Goal: Task Accomplishment & Management: Complete application form

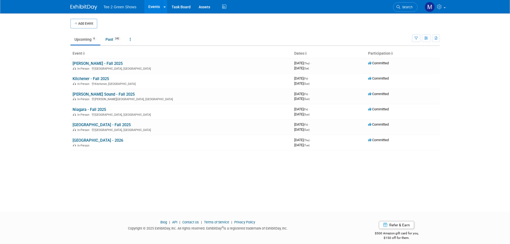
click at [87, 92] on link "[PERSON_NAME] Sound - Fall 2025" at bounding box center [104, 94] width 62 height 5
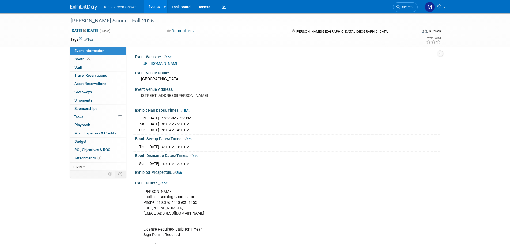
click at [137, 37] on td at bounding box center [235, 39] width 285 height 5
click at [80, 4] on link at bounding box center [86, 4] width 33 height 4
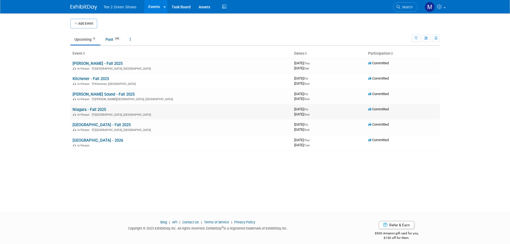
click at [95, 108] on link "Niagara - Fall 2025" at bounding box center [89, 109] width 33 height 5
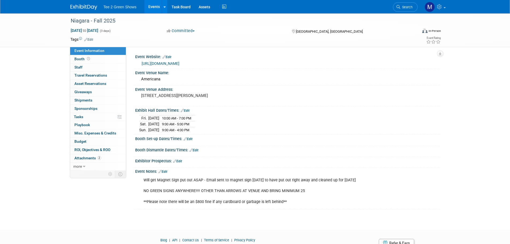
click at [48, 31] on div "Niagara - Fall 2025 Oct 17, 2025 to Oct 19, 2025 (3 days) Oct 17, 2025 to Oct 1…" at bounding box center [255, 30] width 510 height 34
click at [78, 7] on img at bounding box center [83, 7] width 27 height 5
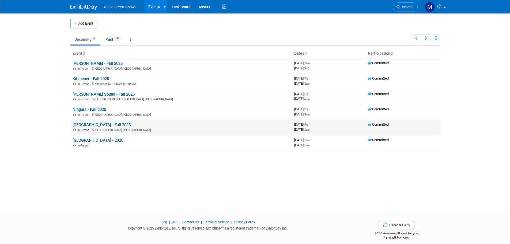
click at [83, 124] on link "[GEOGRAPHIC_DATA] - Fall 2025" at bounding box center [102, 124] width 58 height 5
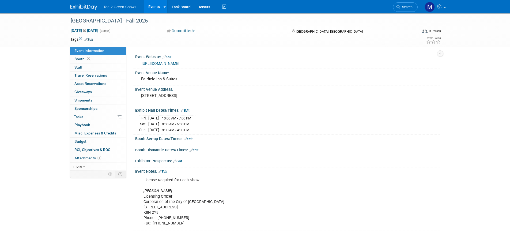
click at [74, 7] on img at bounding box center [83, 7] width 27 height 5
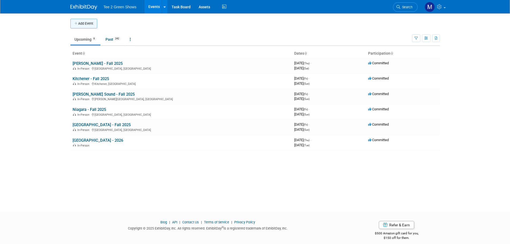
click at [89, 25] on button "Add Event" at bounding box center [83, 24] width 27 height 10
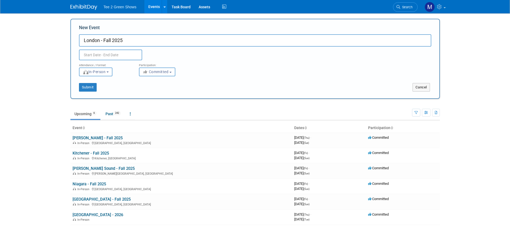
type input "London - Fall 2025"
click at [98, 55] on input "text" at bounding box center [110, 55] width 63 height 11
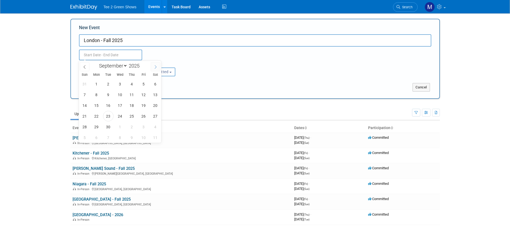
click at [156, 66] on icon at bounding box center [156, 67] width 4 height 4
select select "9"
click at [144, 125] on span "31" at bounding box center [143, 127] width 10 height 10
type input "Oct 31, 2025 to Oct 31, 2025"
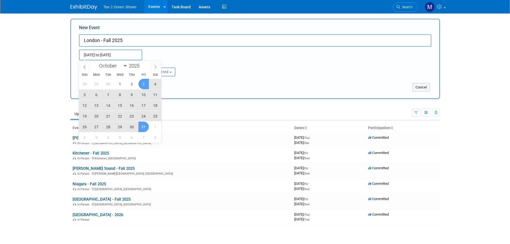
click at [154, 69] on span at bounding box center [156, 66] width 10 height 9
select select "10"
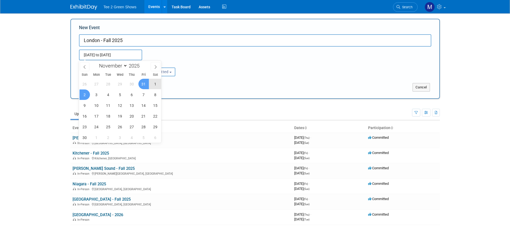
click at [87, 95] on span "2" at bounding box center [85, 94] width 10 height 10
type input "Oct 31, 2025 to Nov 2, 2025"
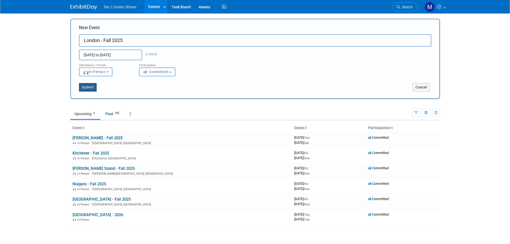
click at [91, 88] on button "Submit" at bounding box center [88, 87] width 18 height 9
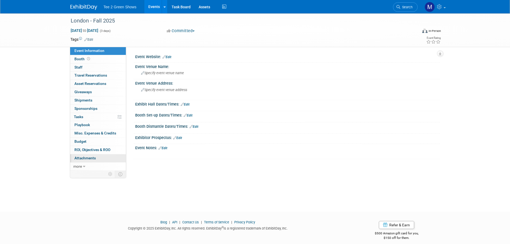
click at [88, 159] on span "Attachments 0" at bounding box center [84, 158] width 21 height 4
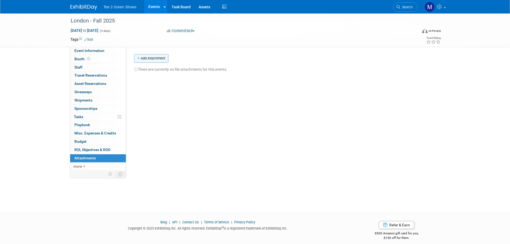
click at [145, 59] on button "Add Attachment" at bounding box center [151, 58] width 34 height 9
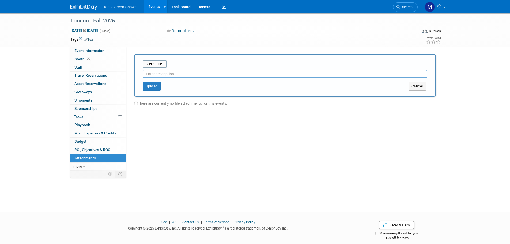
click at [150, 74] on input "text" at bounding box center [285, 74] width 285 height 8
type input "Venue Tentative Agreement"
click at [155, 65] on input "file" at bounding box center [135, 64] width 64 height 6
click at [158, 83] on button "Upload" at bounding box center [152, 84] width 18 height 9
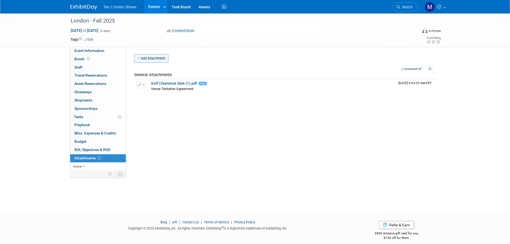
click at [149, 62] on button "Add Attachment" at bounding box center [151, 58] width 34 height 9
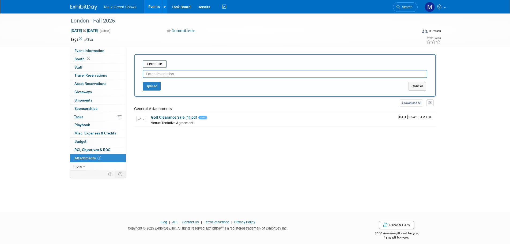
click at [155, 74] on input "text" at bounding box center [285, 74] width 285 height 8
type input "C"
click at [143, 82] on button "Upload" at bounding box center [152, 86] width 18 height 9
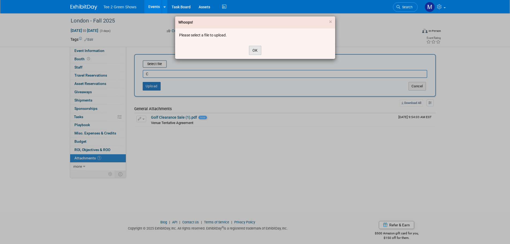
click at [261, 51] on button "OK" at bounding box center [255, 50] width 12 height 9
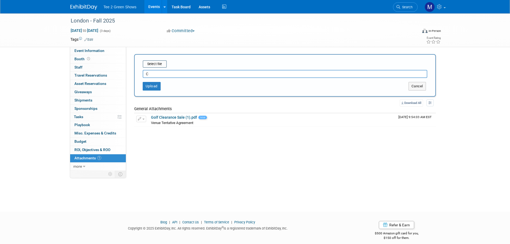
click at [166, 72] on input "C" at bounding box center [285, 74] width 285 height 8
type input "Credit Card Form"
click at [162, 63] on input "file" at bounding box center [135, 64] width 64 height 6
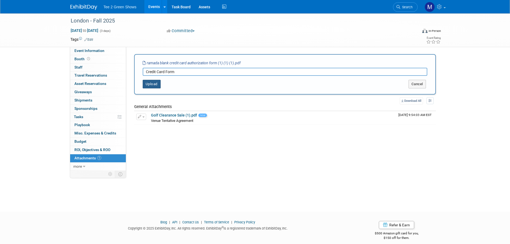
click at [156, 86] on button "Upload" at bounding box center [152, 84] width 18 height 9
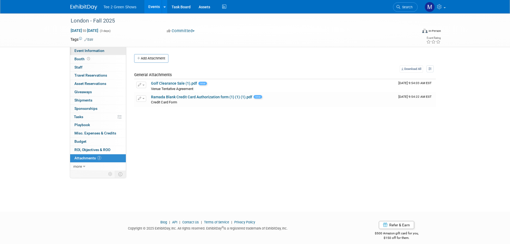
click at [89, 51] on span "Event Information" at bounding box center [89, 50] width 30 height 4
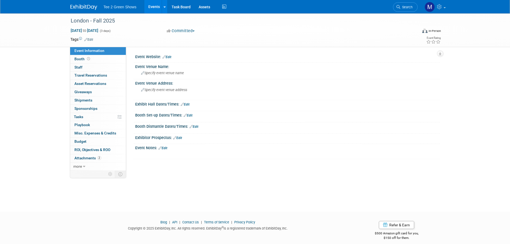
click at [166, 57] on icon at bounding box center [164, 56] width 3 height 3
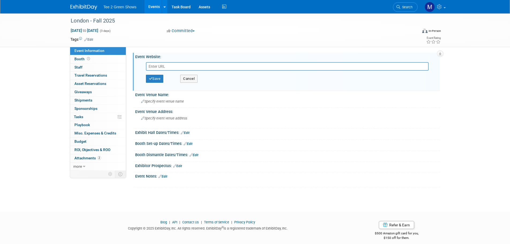
click at [177, 65] on input "text" at bounding box center [287, 66] width 283 height 9
paste input "https://www.ramadainnlondon.com/"
type input "https://www.ramadainnlondon.com/"
click at [157, 79] on button "Save" at bounding box center [155, 79] width 18 height 8
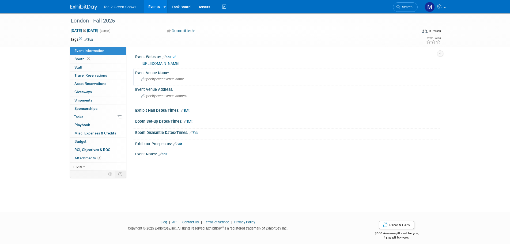
click at [160, 81] on span "Specify event venue name" at bounding box center [162, 79] width 43 height 4
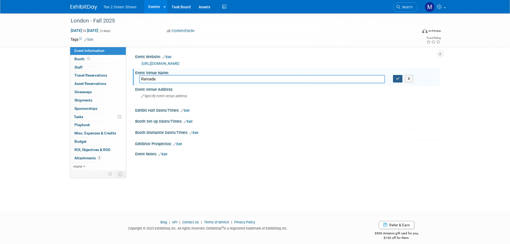
type input "Ramada"
click at [396, 80] on icon "button" at bounding box center [398, 78] width 4 height 3
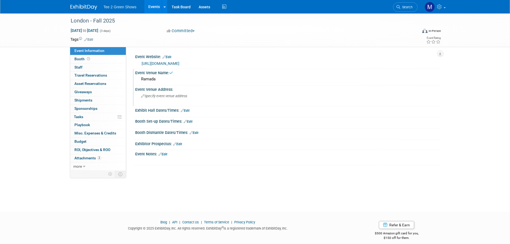
click at [195, 95] on div "Specify event venue address" at bounding box center [198, 98] width 119 height 12
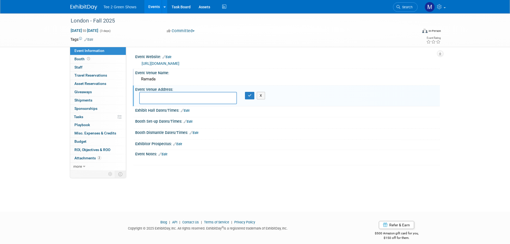
click at [170, 97] on textarea at bounding box center [188, 98] width 98 height 12
paste textarea "https://www.ramadainnlondon.com/"
type textarea "h"
click at [149, 101] on textarea at bounding box center [188, 98] width 98 height 12
paste textarea "817 Exeter Rd, London, ON N6E 1W1"
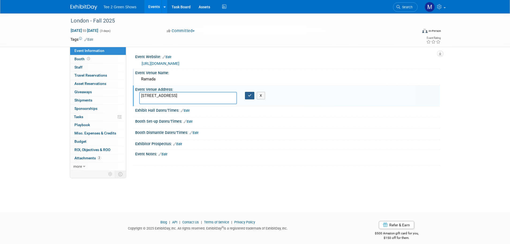
type textarea "817 Exeter Rd, London, ON N6E 1W1"
click at [251, 95] on icon "button" at bounding box center [250, 95] width 4 height 3
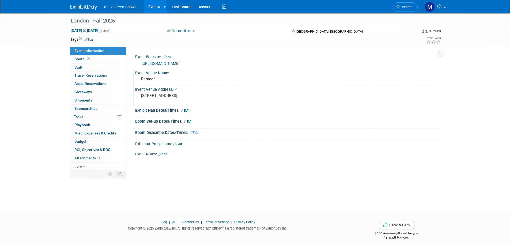
click at [183, 109] on icon at bounding box center [182, 110] width 3 height 3
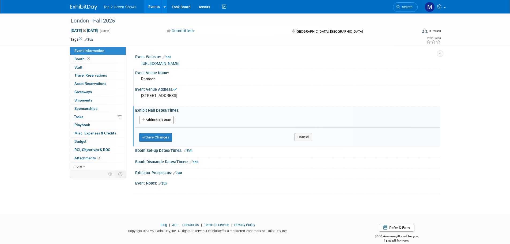
click at [165, 122] on button "Add Another Exhibit Date" at bounding box center [156, 120] width 35 height 8
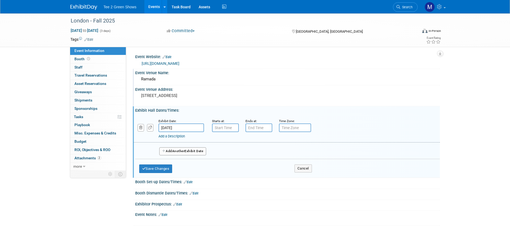
click at [171, 149] on button "Add Another Exhibit Date" at bounding box center [182, 151] width 47 height 8
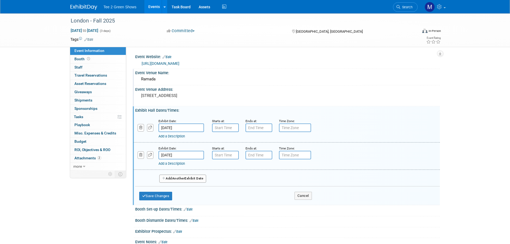
click at [175, 176] on button "Add Another Exhibit Date" at bounding box center [182, 179] width 47 height 8
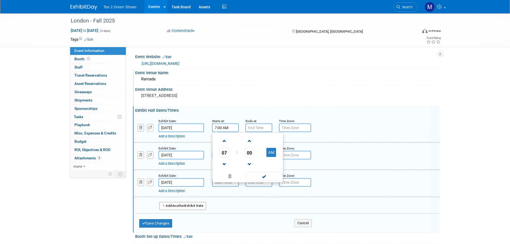
click at [220, 129] on input "7:00 AM" at bounding box center [225, 127] width 27 height 9
click at [223, 144] on span at bounding box center [224, 140] width 9 height 9
type input "10:00 AM"
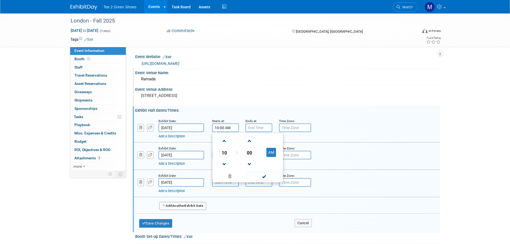
click at [268, 178] on span at bounding box center [264, 176] width 36 height 9
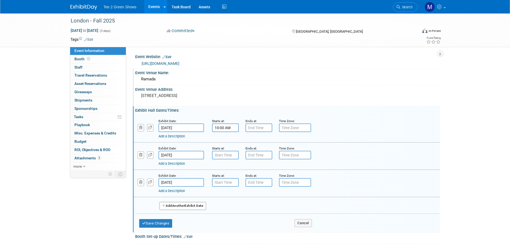
type input "7:00 PM"
click at [253, 130] on input "7:00 PM" at bounding box center [259, 127] width 27 height 9
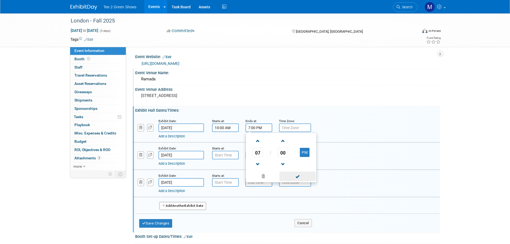
click at [287, 173] on span at bounding box center [298, 176] width 36 height 9
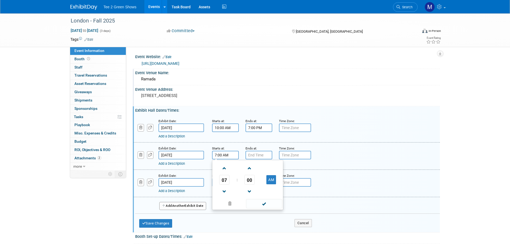
click at [231, 157] on input "7:00 AM" at bounding box center [225, 155] width 27 height 9
click at [224, 169] on span at bounding box center [224, 168] width 9 height 9
type input "9:00 AM"
click at [255, 201] on span at bounding box center [264, 203] width 36 height 9
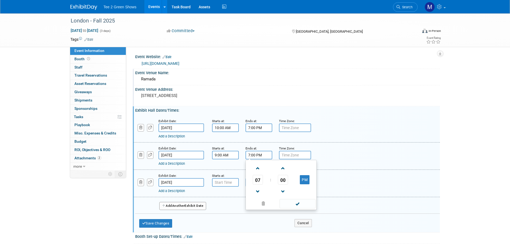
click at [256, 159] on input "7:00 PM" at bounding box center [259, 155] width 27 height 9
click at [256, 191] on span at bounding box center [257, 191] width 9 height 9
click at [256, 190] on span at bounding box center [257, 191] width 9 height 9
type input "5:00 PM"
click at [289, 200] on span at bounding box center [298, 203] width 36 height 9
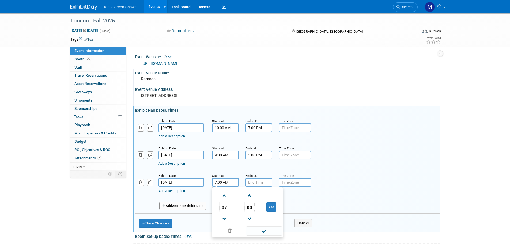
click at [219, 185] on input "7:00 AM" at bounding box center [225, 182] width 27 height 9
click at [227, 194] on span at bounding box center [224, 195] width 9 height 9
drag, startPoint x: 227, startPoint y: 194, endPoint x: 247, endPoint y: 203, distance: 21.6
click at [227, 194] on span at bounding box center [224, 195] width 9 height 9
type input "9:00 AM"
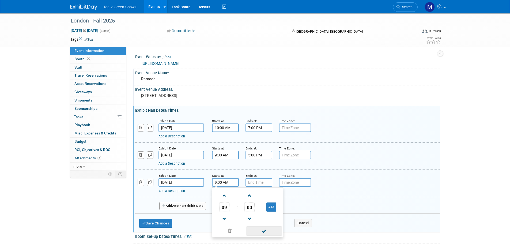
click at [261, 227] on span at bounding box center [264, 230] width 36 height 9
click at [255, 183] on input "7:00 PM" at bounding box center [259, 182] width 27 height 9
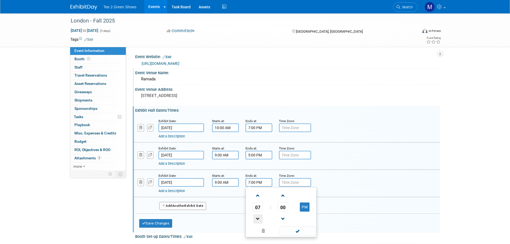
click at [259, 220] on span at bounding box center [257, 218] width 9 height 9
type input "4:00 PM"
click at [287, 231] on span at bounding box center [298, 230] width 36 height 9
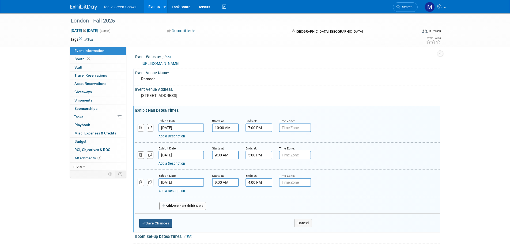
drag, startPoint x: 170, startPoint y: 223, endPoint x: 160, endPoint y: 222, distance: 10.0
click at [164, 223] on button "Save Changes" at bounding box center [155, 223] width 33 height 9
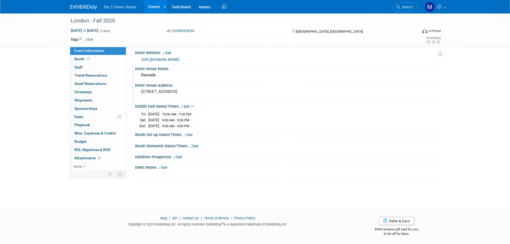
scroll to position [5, 0]
click at [79, 7] on img at bounding box center [83, 7] width 27 height 5
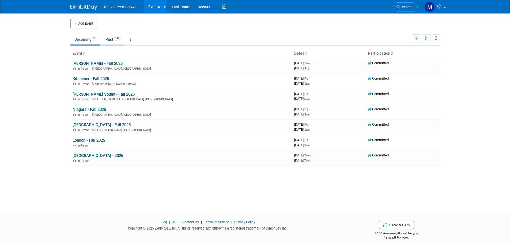
click at [110, 42] on link "Past 242" at bounding box center [113, 39] width 23 height 10
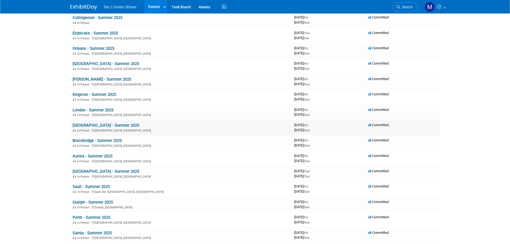
scroll to position [80, 0]
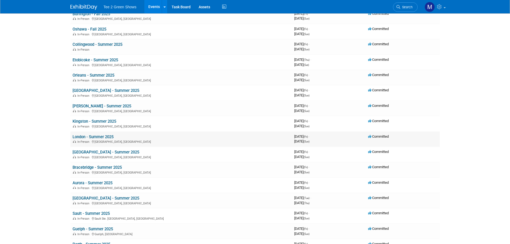
click at [92, 137] on link "London - Summer 2025" at bounding box center [93, 136] width 41 height 5
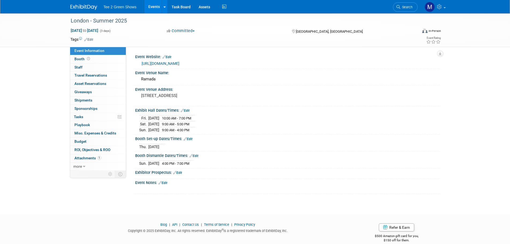
drag, startPoint x: 203, startPoint y: 62, endPoint x: 142, endPoint y: 61, distance: 61.3
click at [142, 61] on div "[URL][DOMAIN_NAME]" at bounding box center [289, 64] width 294 height 6
copy link "[URL][DOMAIN_NAME]"
drag, startPoint x: 214, startPoint y: 97, endPoint x: 142, endPoint y: 95, distance: 72.3
click at [142, 95] on pre "817 Exeter Rd, London, ON N6E 1W1" at bounding box center [198, 95] width 115 height 5
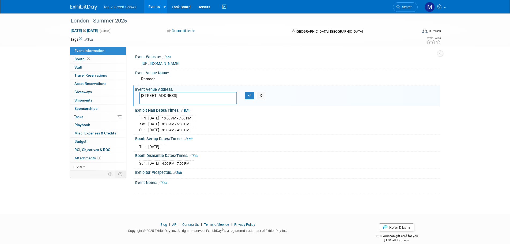
click at [207, 99] on textarea "817 Exeter Rd, London, ON N6E 1W1" at bounding box center [188, 98] width 98 height 12
drag, startPoint x: 209, startPoint y: 96, endPoint x: 137, endPoint y: 93, distance: 72.1
click at [137, 93] on div "817 Exeter Rd, London, ON N6E 1W1" at bounding box center [188, 98] width 106 height 12
click at [247, 97] on button "button" at bounding box center [250, 95] width 10 height 7
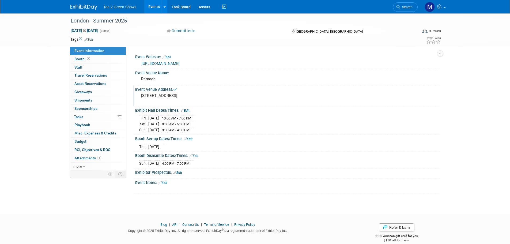
click at [84, 7] on img at bounding box center [83, 7] width 27 height 5
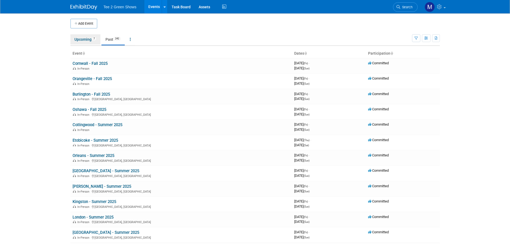
click at [84, 40] on link "Upcoming 7" at bounding box center [85, 39] width 30 height 10
